Goal: Task Accomplishment & Management: Use online tool/utility

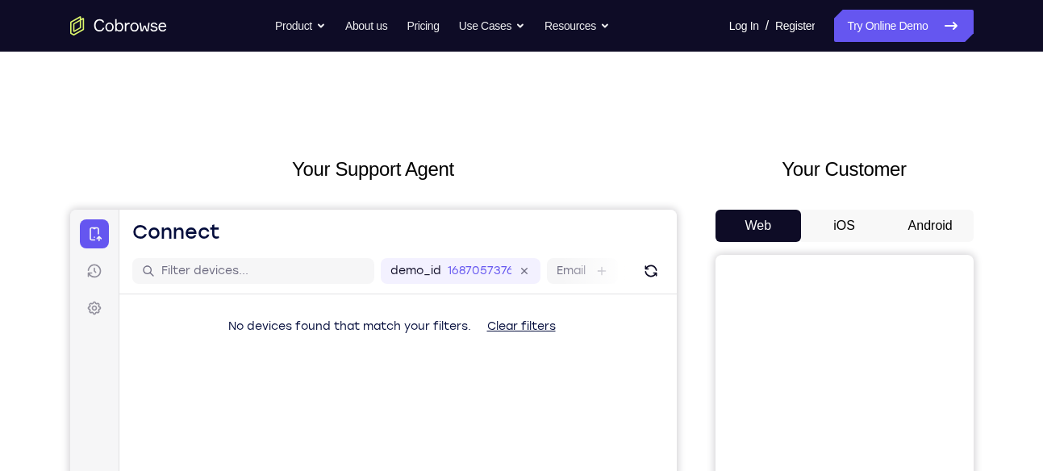
click at [949, 216] on button "Android" at bounding box center [930, 226] width 86 height 32
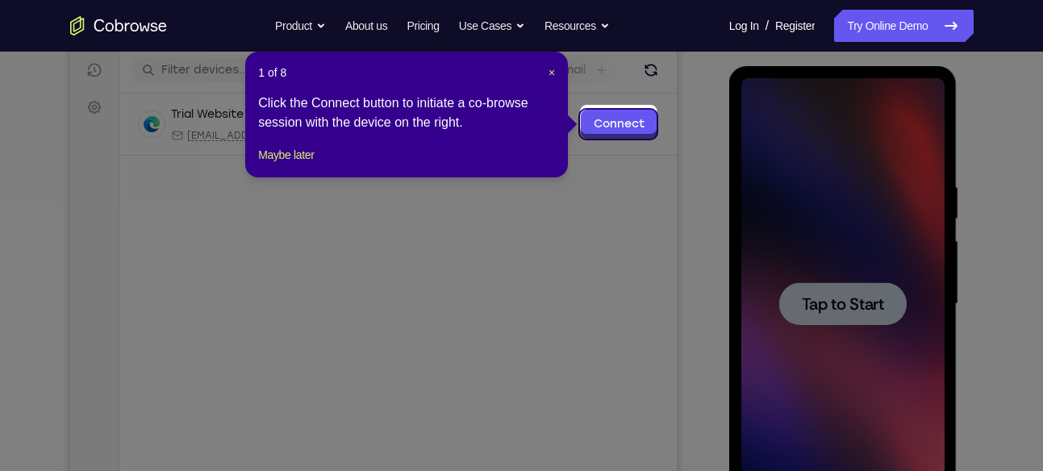
scroll to position [206, 0]
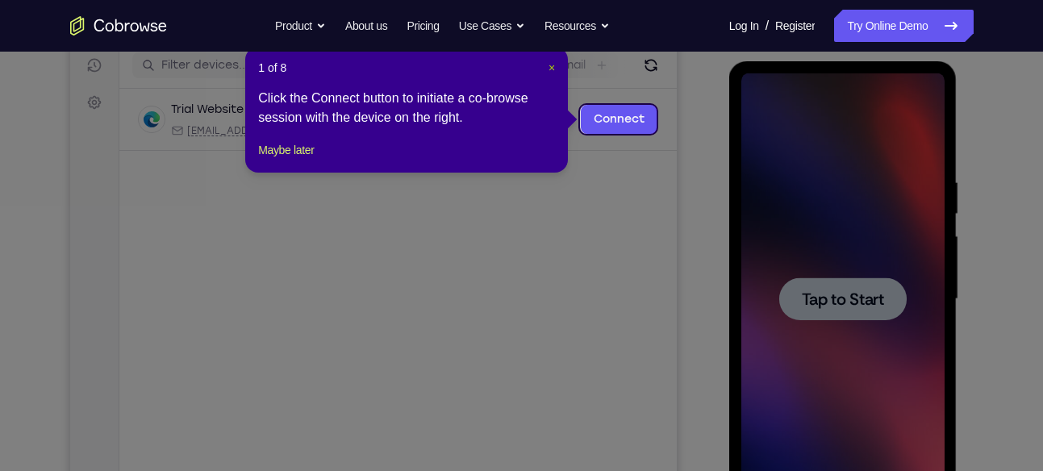
click at [548, 69] on span "×" at bounding box center [551, 67] width 6 height 13
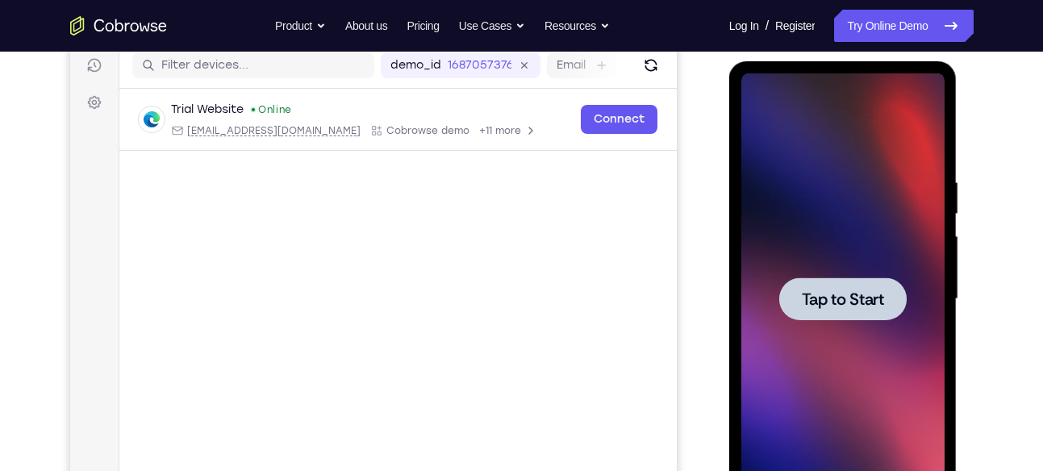
click at [845, 215] on div at bounding box center [842, 299] width 203 height 452
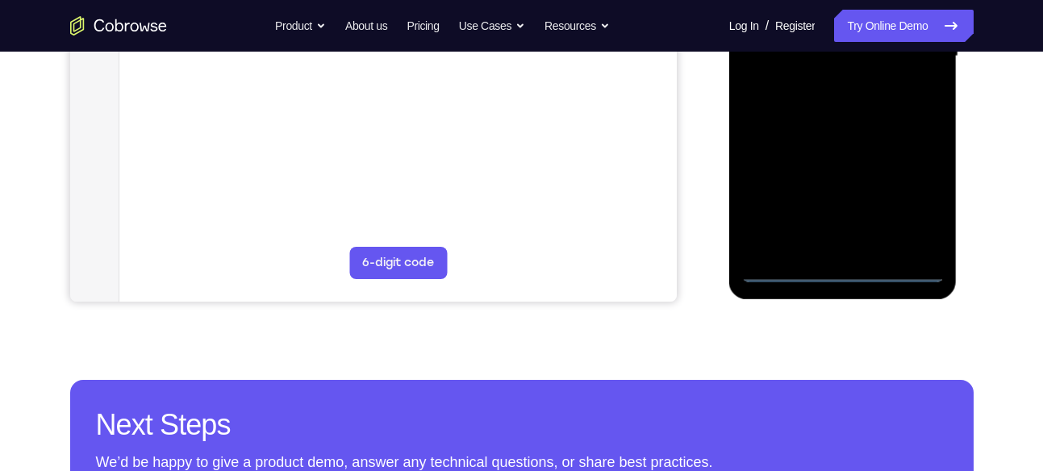
scroll to position [499, 0]
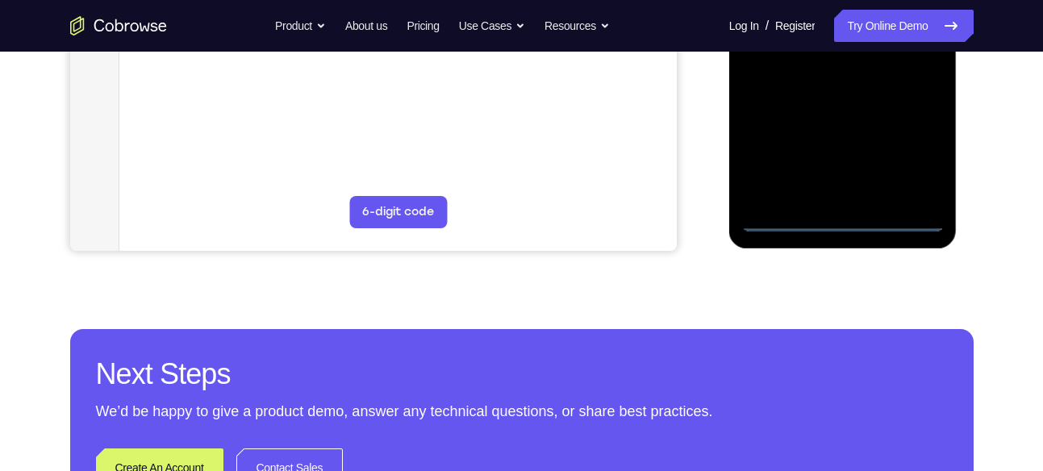
drag, startPoint x: 845, startPoint y: -78, endPoint x: 845, endPoint y: 215, distance: 293.6
click at [845, 215] on div at bounding box center [842, 6] width 203 height 452
click at [903, 155] on div at bounding box center [842, 6] width 203 height 452
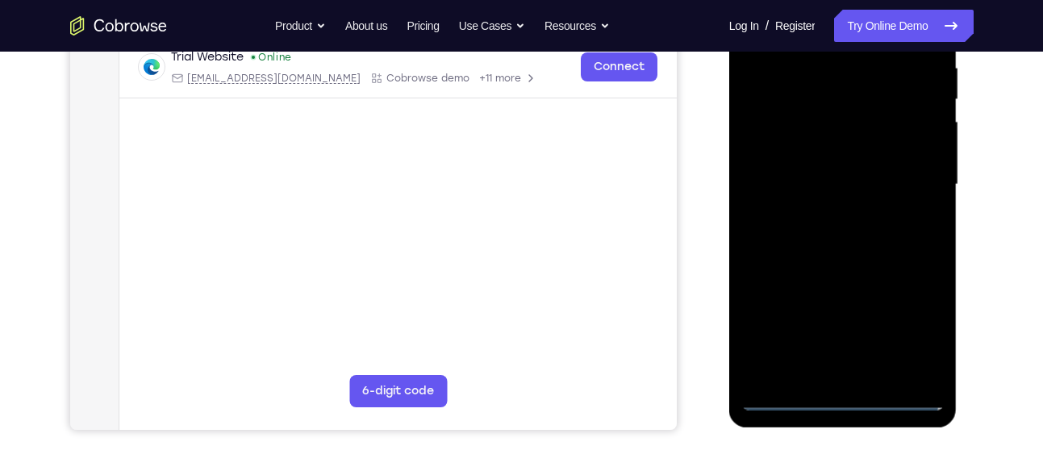
scroll to position [250, 0]
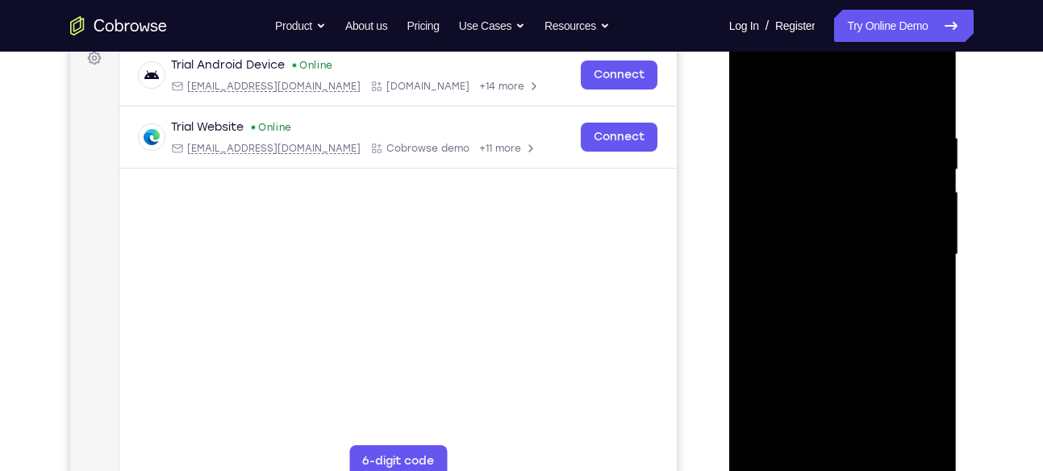
click at [842, 91] on div at bounding box center [842, 255] width 203 height 452
click at [908, 237] on div at bounding box center [842, 255] width 203 height 452
click at [818, 286] on div at bounding box center [842, 255] width 203 height 452
click at [832, 243] on div at bounding box center [842, 255] width 203 height 452
click at [852, 219] on div at bounding box center [842, 255] width 203 height 452
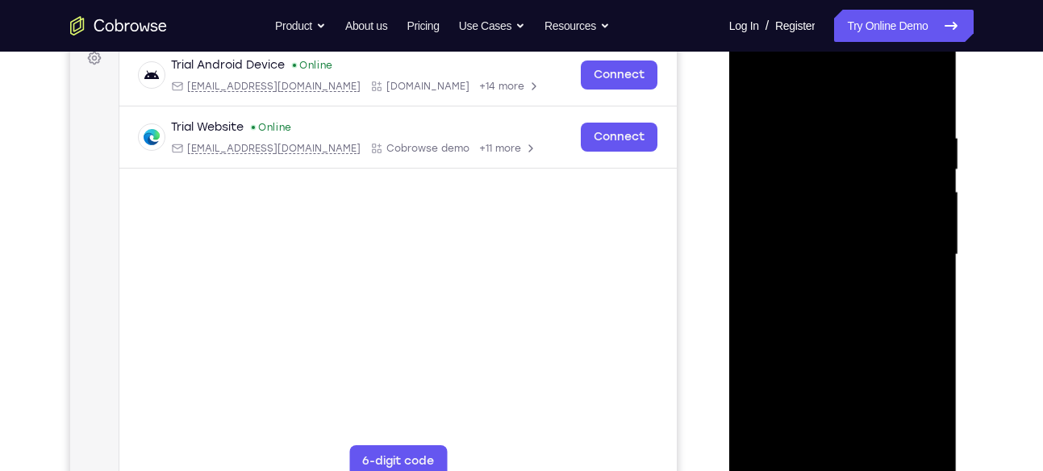
click at [849, 249] on div at bounding box center [842, 255] width 203 height 452
click at [882, 305] on div at bounding box center [842, 255] width 203 height 452
click at [933, 108] on div at bounding box center [842, 255] width 203 height 452
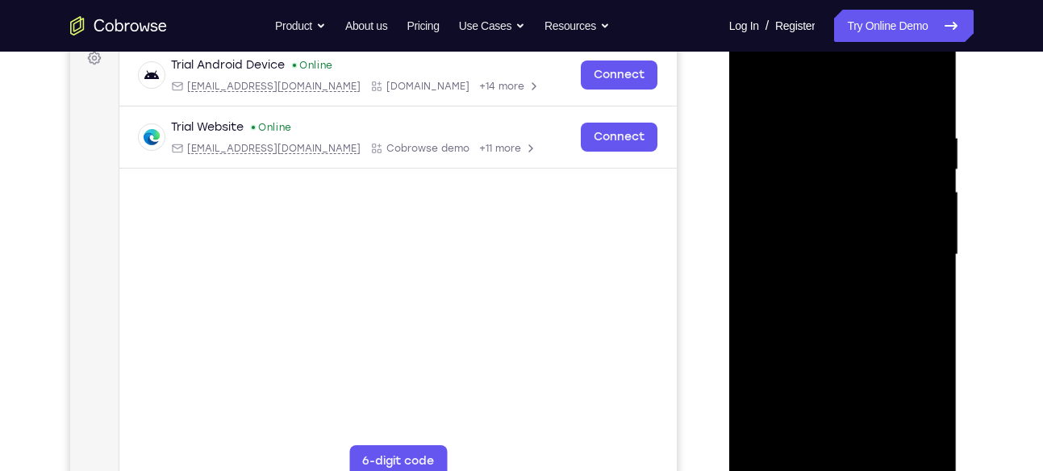
click at [933, 91] on div at bounding box center [842, 255] width 203 height 452
click at [892, 130] on div at bounding box center [842, 255] width 203 height 452
click at [869, 118] on div at bounding box center [842, 255] width 203 height 452
click at [823, 116] on div at bounding box center [842, 255] width 203 height 452
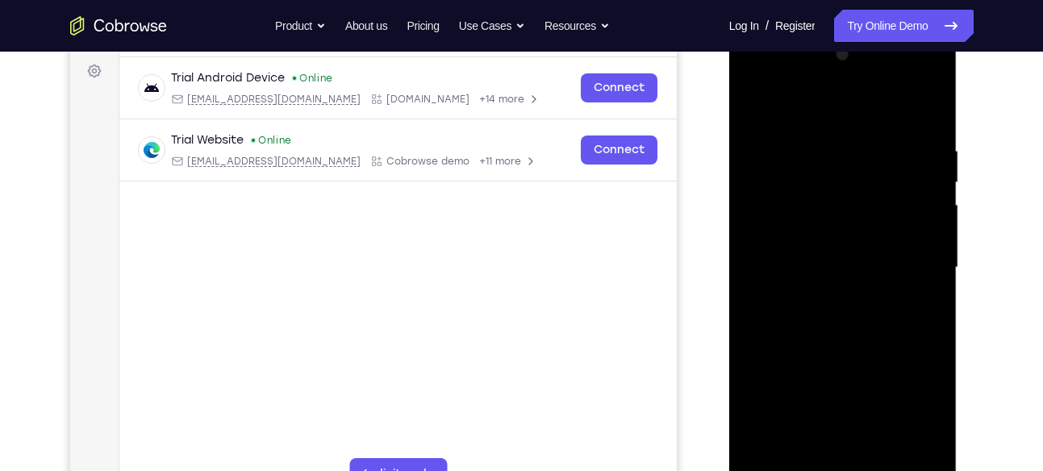
scroll to position [235, 0]
click at [758, 106] on div at bounding box center [842, 270] width 203 height 452
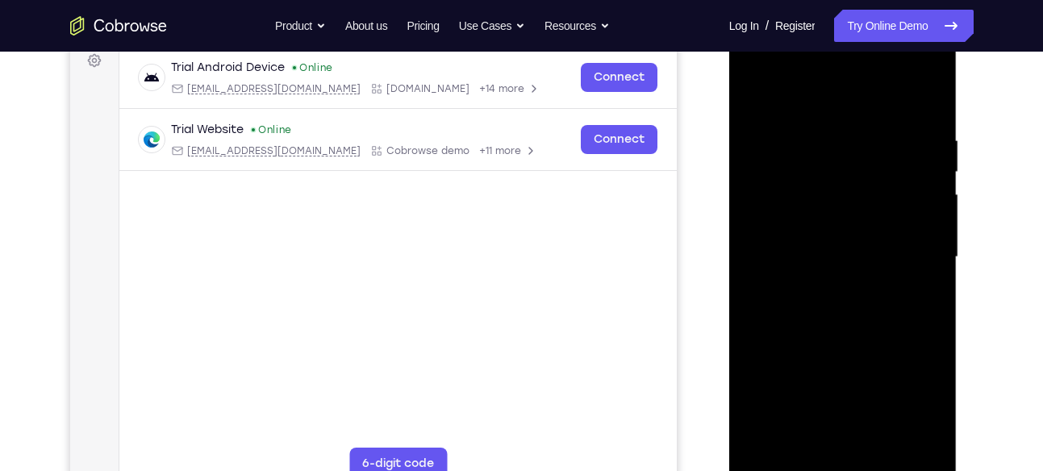
scroll to position [247, 0]
click at [755, 92] on div at bounding box center [842, 258] width 203 height 452
click at [802, 175] on div at bounding box center [842, 258] width 203 height 452
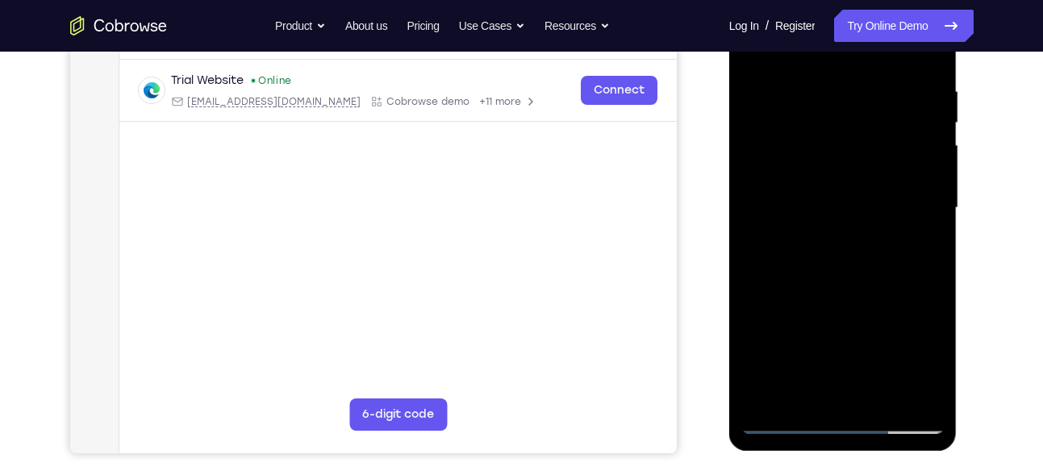
scroll to position [298, 0]
click at [889, 395] on div at bounding box center [842, 207] width 203 height 452
click at [882, 294] on div at bounding box center [842, 207] width 203 height 452
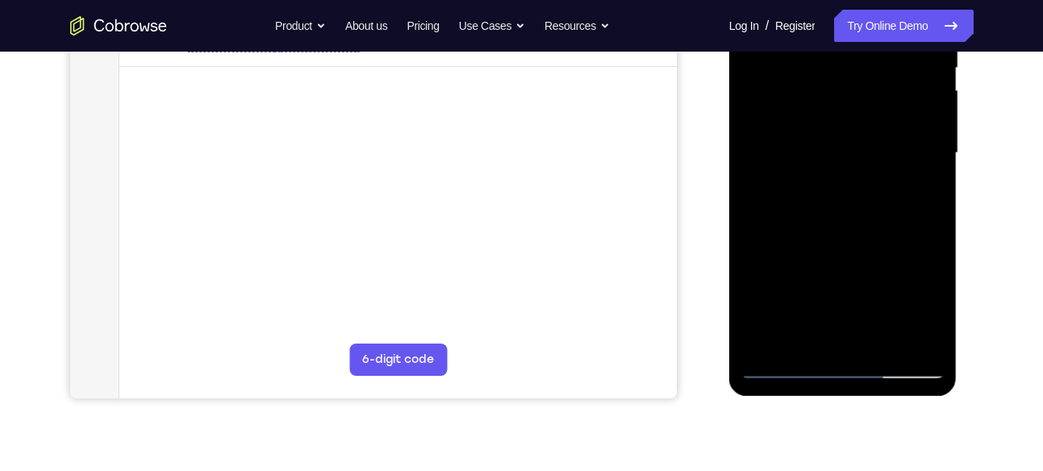
scroll to position [352, 0]
click at [860, 121] on div at bounding box center [842, 153] width 203 height 452
click at [927, 309] on div at bounding box center [842, 153] width 203 height 452
click at [799, 338] on div at bounding box center [842, 153] width 203 height 452
click at [850, 266] on div at bounding box center [842, 153] width 203 height 452
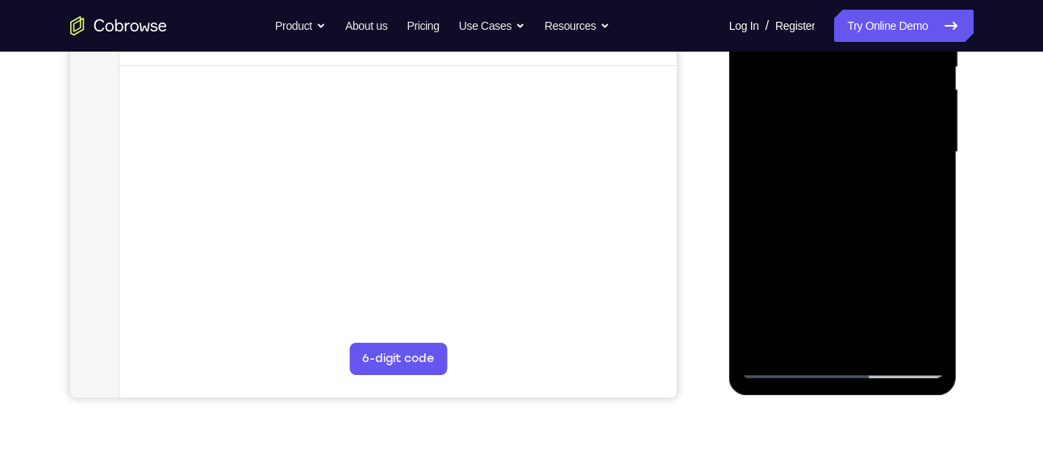
click at [850, 266] on div at bounding box center [842, 153] width 203 height 452
click at [910, 175] on div at bounding box center [842, 153] width 203 height 452
click at [917, 181] on div at bounding box center [842, 153] width 203 height 452
click at [916, 188] on div at bounding box center [842, 153] width 203 height 452
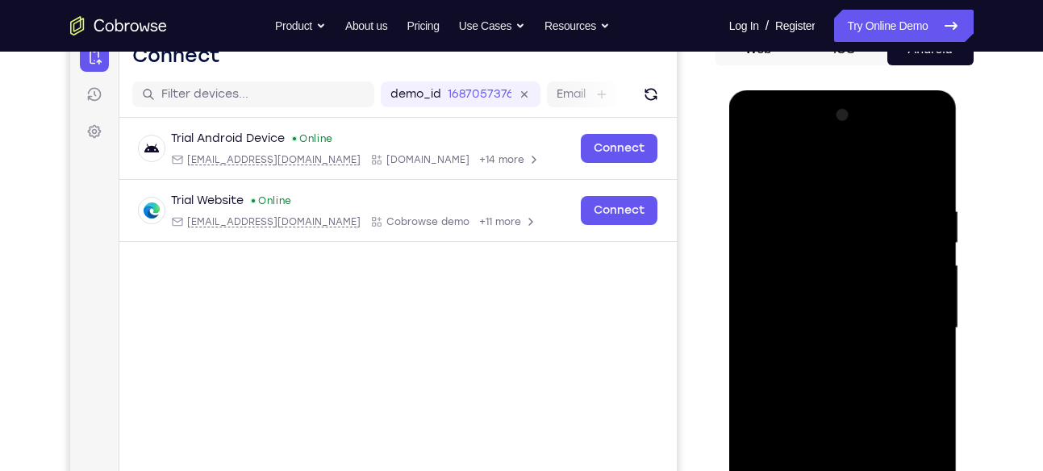
scroll to position [176, 0]
click at [759, 168] on div at bounding box center [842, 329] width 203 height 452
click at [753, 169] on div at bounding box center [842, 329] width 203 height 452
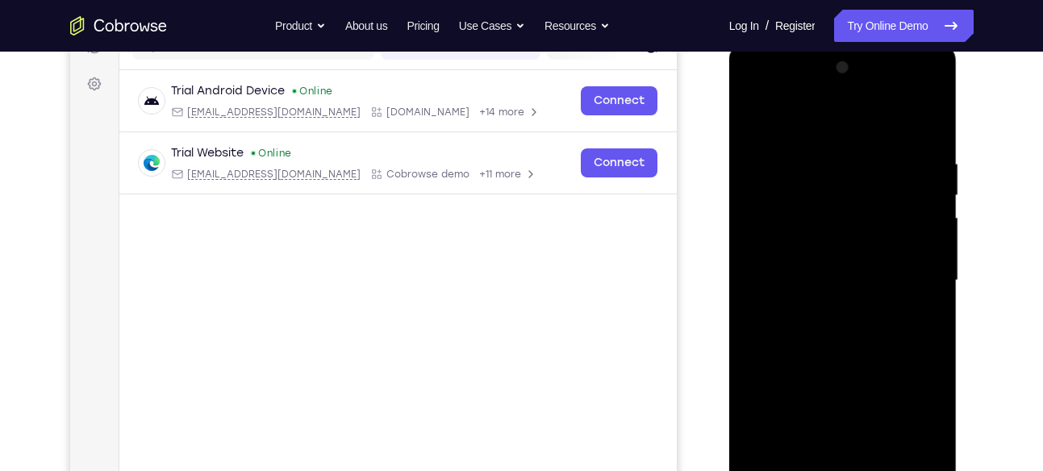
scroll to position [229, 0]
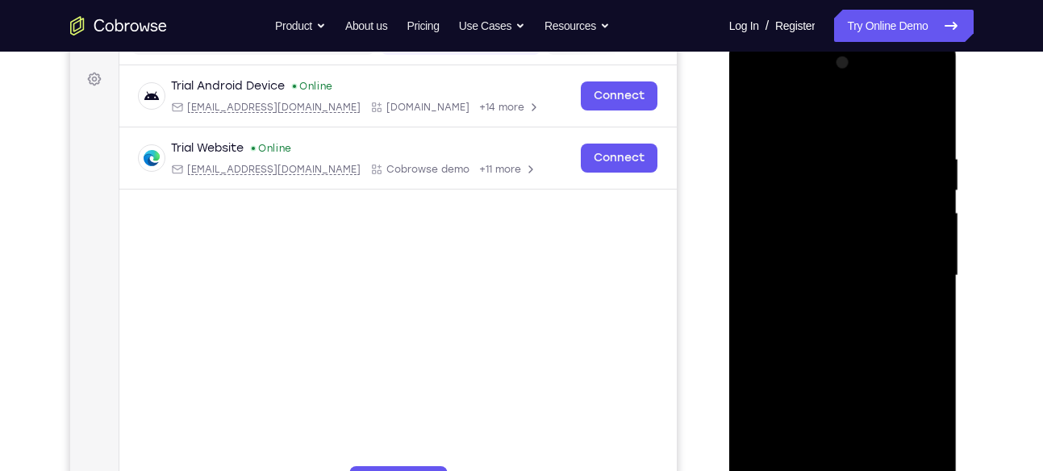
click at [824, 136] on div at bounding box center [842, 276] width 203 height 452
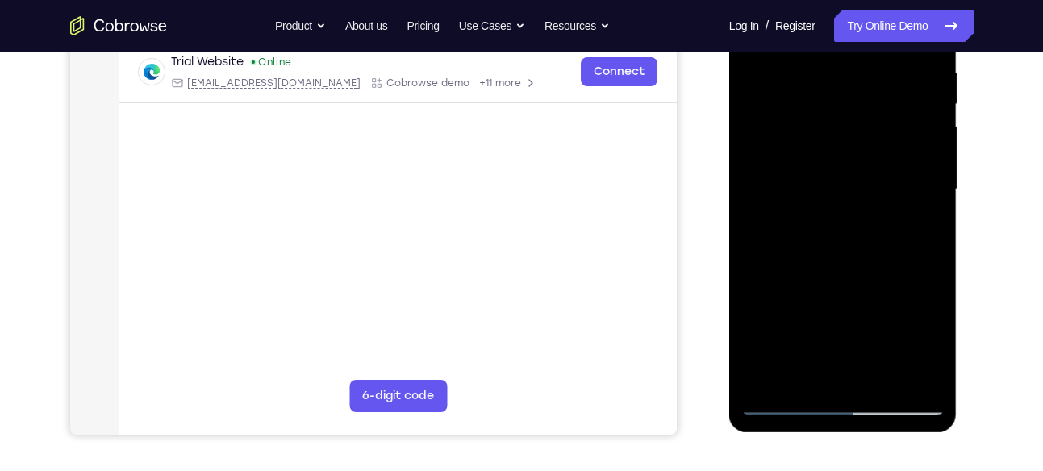
scroll to position [318, 0]
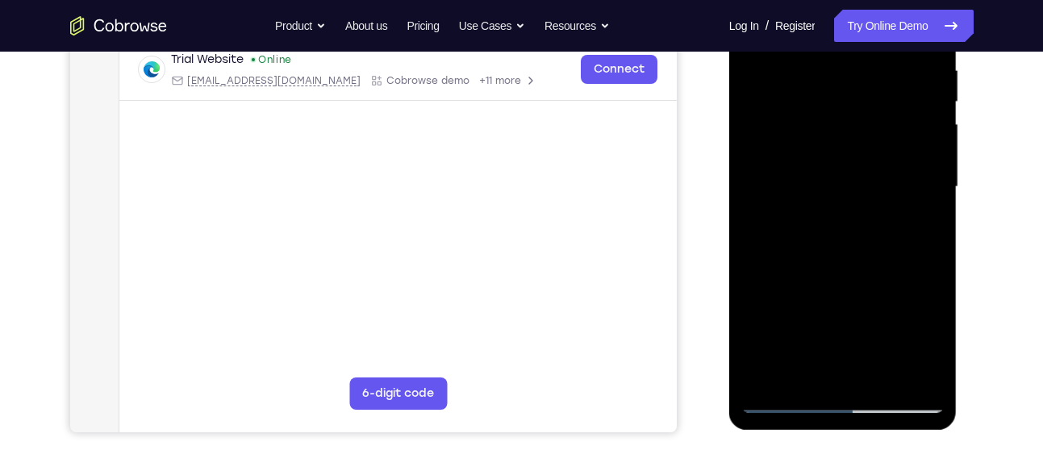
click at [823, 370] on div at bounding box center [842, 187] width 203 height 452
click at [799, 376] on div at bounding box center [842, 187] width 203 height 452
click at [756, 275] on div at bounding box center [842, 187] width 203 height 452
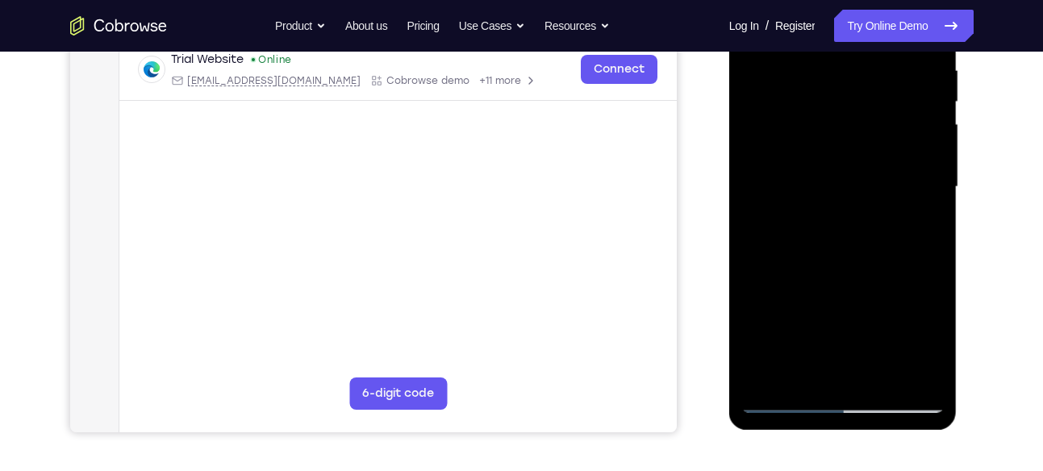
click at [756, 275] on div at bounding box center [842, 187] width 203 height 452
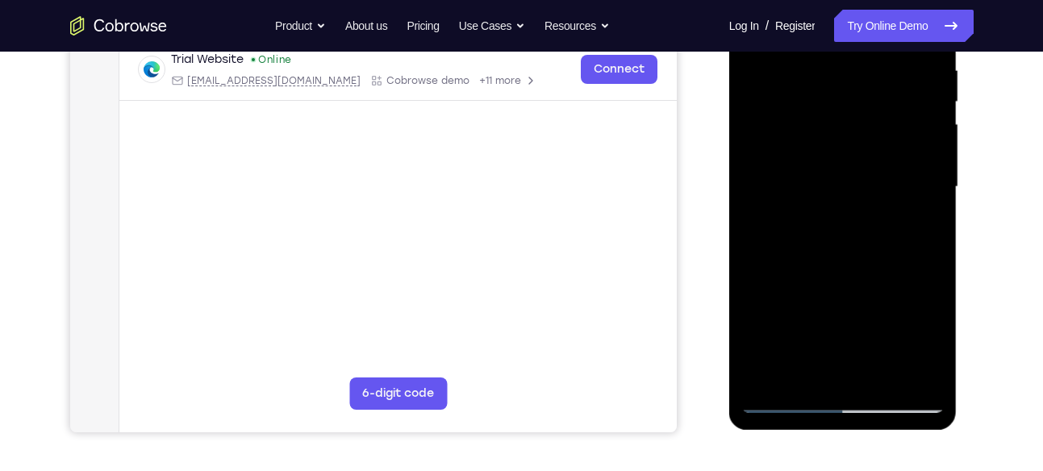
click at [756, 275] on div at bounding box center [842, 187] width 203 height 452
click at [788, 398] on div at bounding box center [842, 187] width 203 height 452
click at [915, 369] on div at bounding box center [842, 187] width 203 height 452
click at [919, 217] on div at bounding box center [842, 187] width 203 height 452
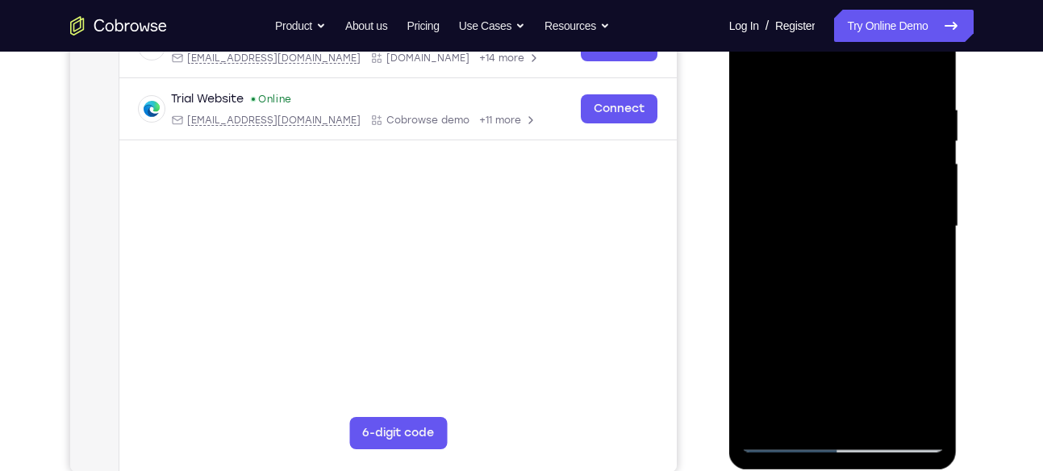
scroll to position [277, 0]
click at [919, 217] on div at bounding box center [842, 228] width 203 height 452
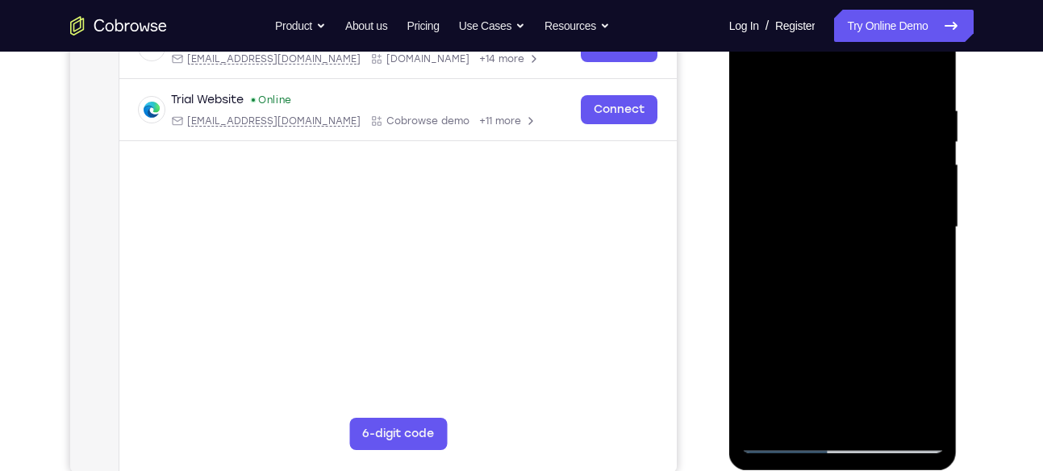
click at [927, 72] on div at bounding box center [842, 228] width 203 height 452
drag, startPoint x: 927, startPoint y: 104, endPoint x: 793, endPoint y: 99, distance: 134.8
click at [793, 99] on div at bounding box center [842, 228] width 203 height 452
drag, startPoint x: 905, startPoint y: 101, endPoint x: 779, endPoint y: 104, distance: 125.8
click at [779, 104] on div at bounding box center [842, 228] width 203 height 452
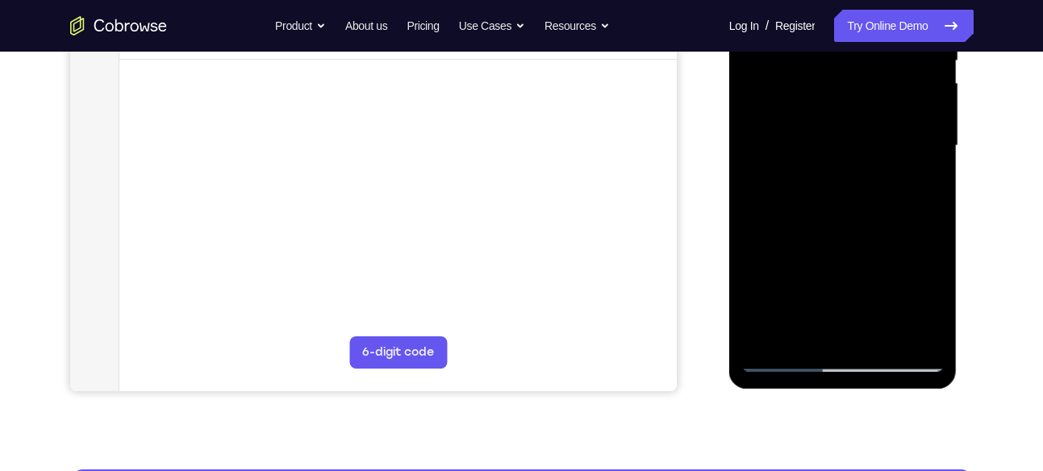
scroll to position [360, 0]
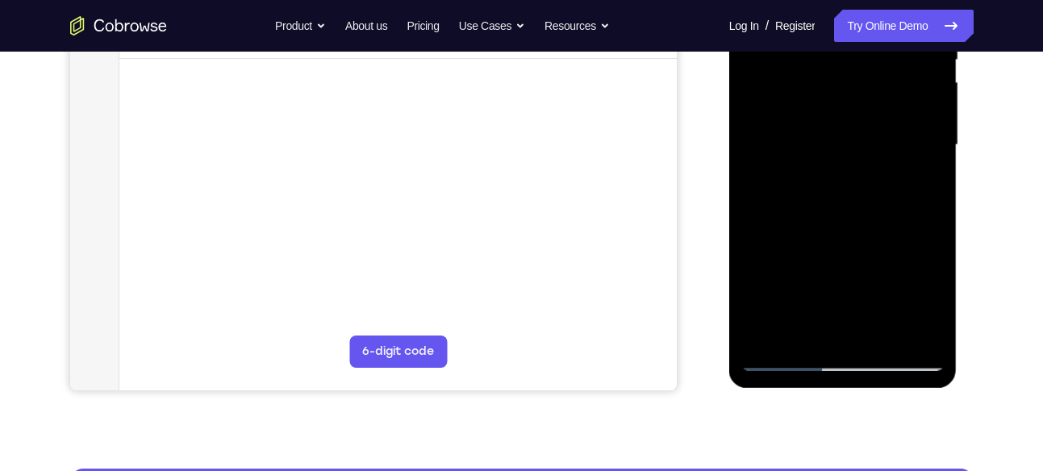
click at [801, 335] on div at bounding box center [842, 145] width 203 height 452
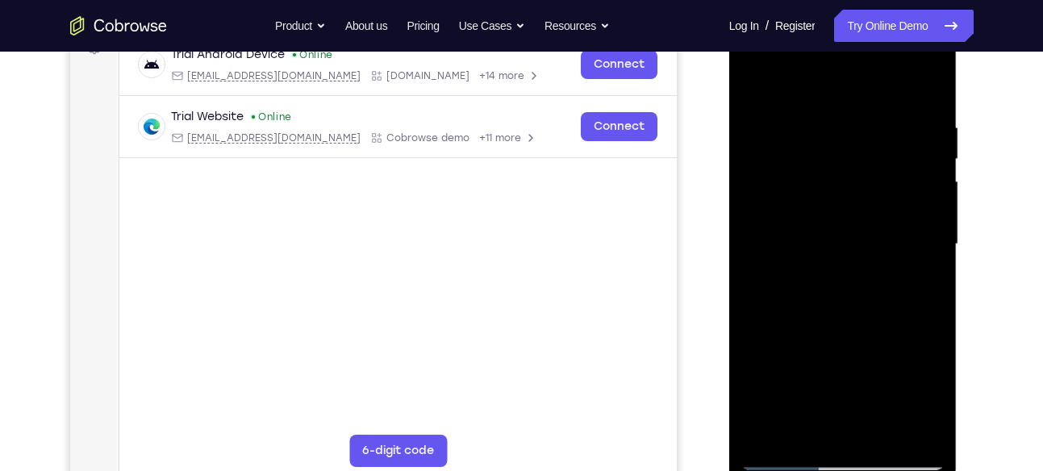
click at [836, 77] on div at bounding box center [842, 245] width 203 height 452
click at [899, 81] on div at bounding box center [842, 245] width 203 height 452
click at [881, 290] on div at bounding box center [842, 245] width 203 height 452
click at [863, 225] on div at bounding box center [842, 245] width 203 height 452
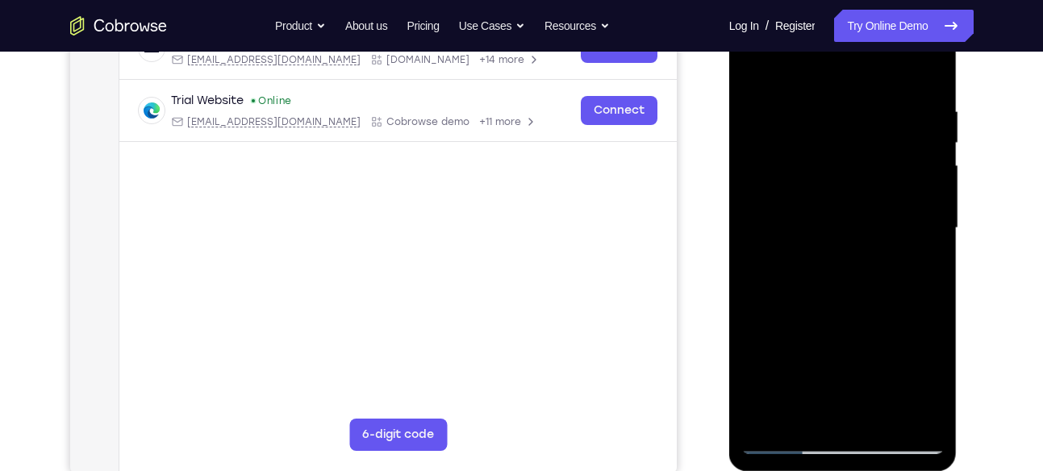
scroll to position [268, 0]
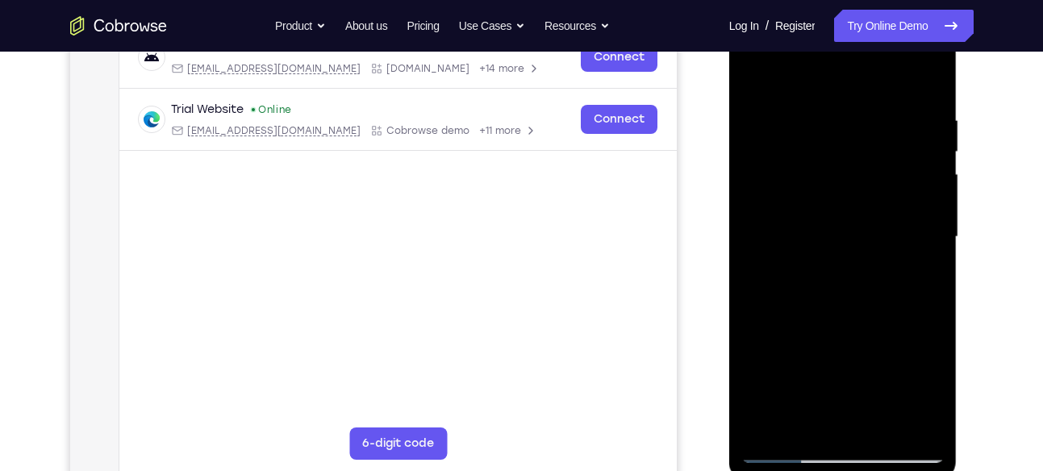
click at [749, 77] on div at bounding box center [842, 237] width 203 height 452
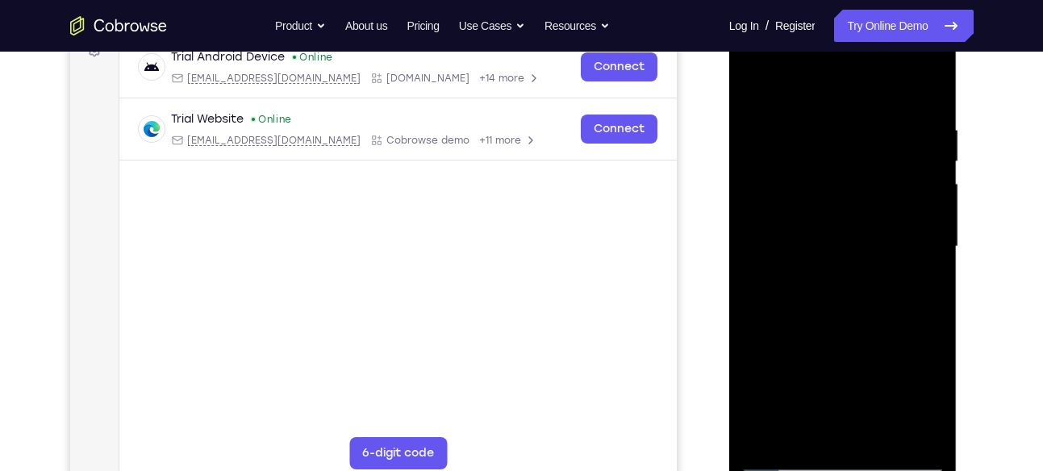
scroll to position [256, 0]
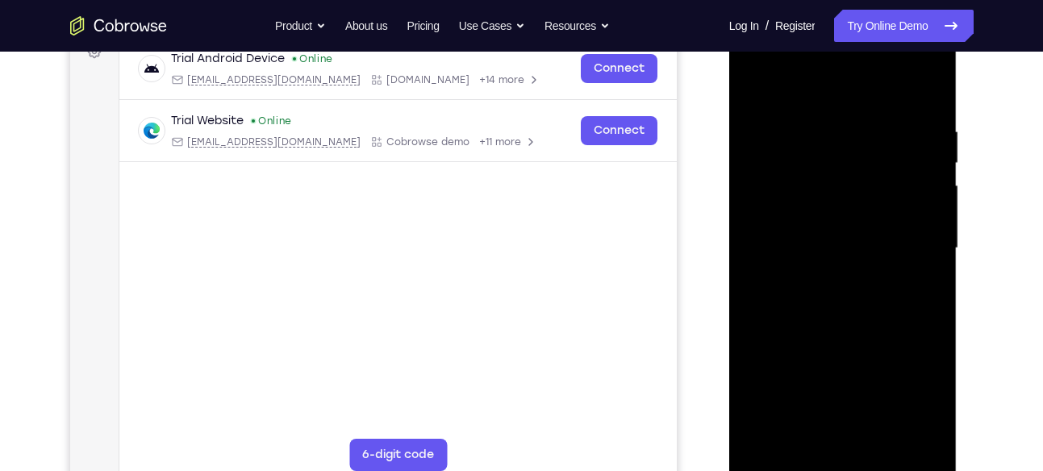
click at [756, 87] on div at bounding box center [842, 249] width 203 height 452
click at [871, 334] on div at bounding box center [842, 249] width 203 height 452
click at [880, 319] on div at bounding box center [842, 249] width 203 height 452
drag, startPoint x: 852, startPoint y: 155, endPoint x: 845, endPoint y: 373, distance: 217.9
click at [845, 373] on div at bounding box center [842, 249] width 203 height 452
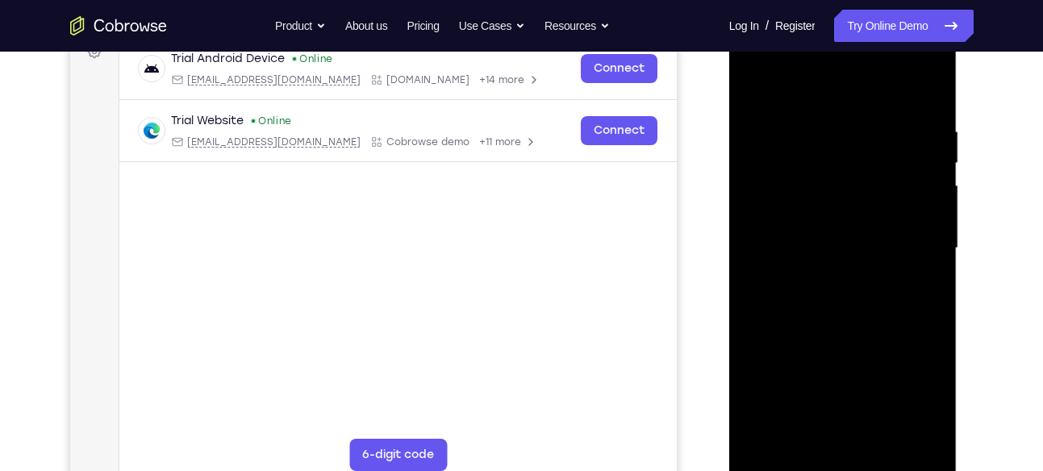
drag, startPoint x: 902, startPoint y: 120, endPoint x: 784, endPoint y: 144, distance: 120.0
click at [784, 144] on div at bounding box center [842, 249] width 203 height 452
drag, startPoint x: 919, startPoint y: 107, endPoint x: 719, endPoint y: 148, distance: 204.2
click at [729, 148] on html "Online web based iOS Simulators and Android Emulators. Run iPhone, iPad, Mobile…" at bounding box center [844, 252] width 230 height 484
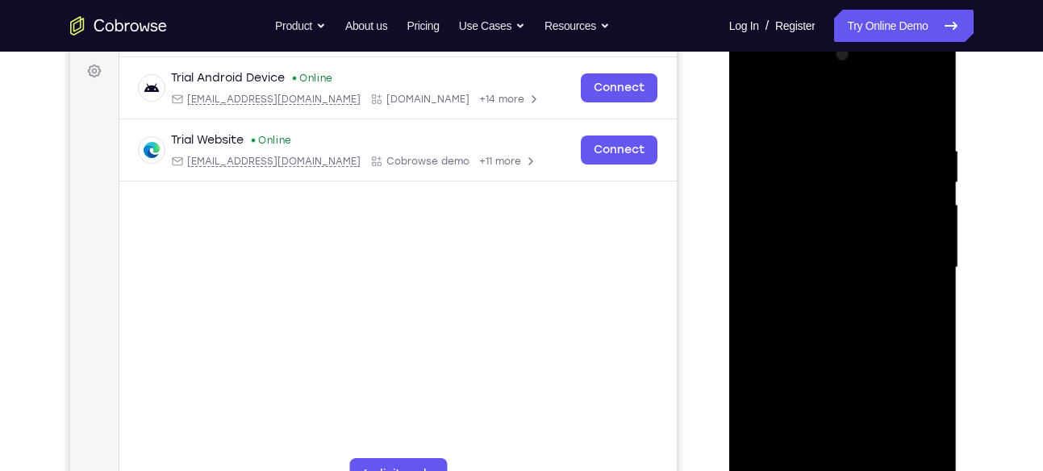
scroll to position [236, 0]
drag, startPoint x: 881, startPoint y: 169, endPoint x: 874, endPoint y: 365, distance: 195.3
click at [874, 365] on div at bounding box center [842, 269] width 203 height 452
